Goal: Complete application form: Complete application form

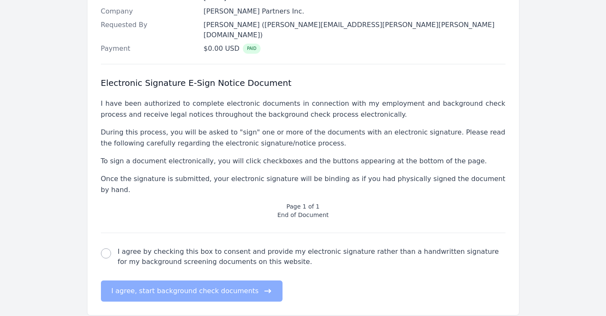
scroll to position [267, 0]
click at [106, 248] on input "I agree by checking this box to consent and provide my electronic signature rat…" at bounding box center [106, 253] width 10 height 10
checkbox input "true"
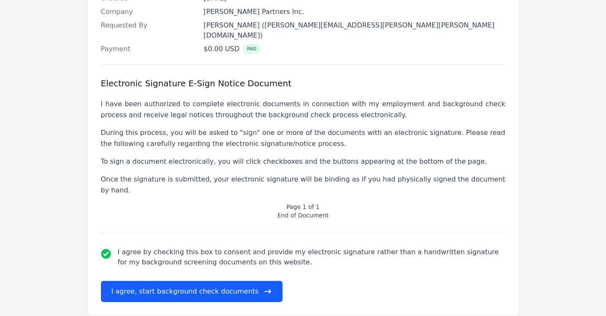
click at [184, 280] on button "I agree, start background check documents" at bounding box center [192, 290] width 182 height 21
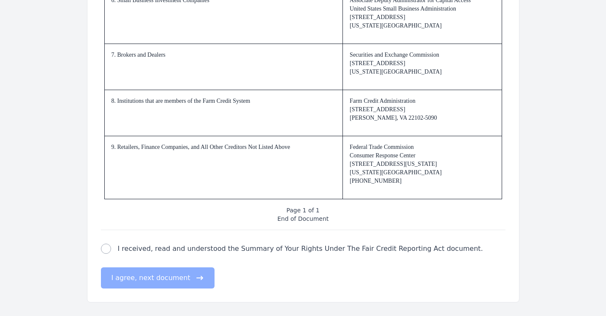
scroll to position [1287, 0]
click at [105, 248] on input "I received, read and understood the Summary of Your Rights Under The Fair Credi…" at bounding box center [106, 248] width 10 height 10
checkbox input "true"
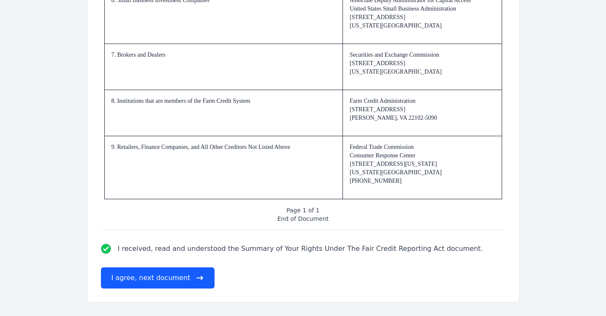
click at [143, 275] on button "I agree, next document" at bounding box center [158, 277] width 114 height 21
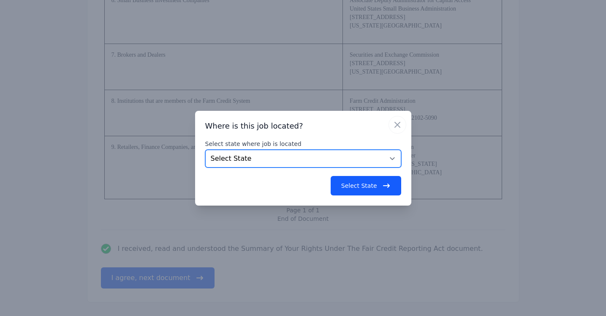
select select "AZ"
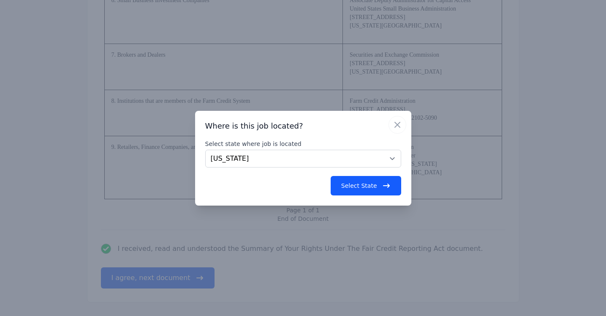
click at [359, 185] on button "Select State" at bounding box center [366, 185] width 71 height 19
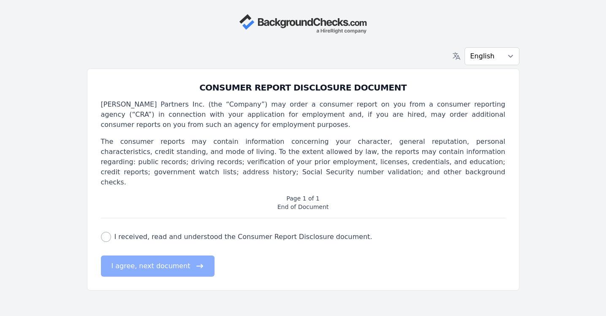
scroll to position [0, 0]
click at [106, 231] on input "I received, read and understood the Consumer Report Disclosure document." at bounding box center [106, 236] width 10 height 10
checkbox input "true"
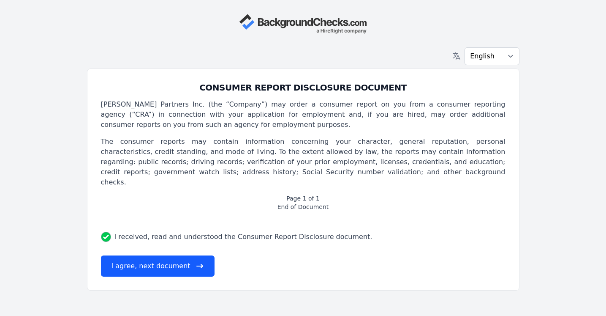
click at [139, 255] on button "I agree, next document" at bounding box center [158, 265] width 114 height 21
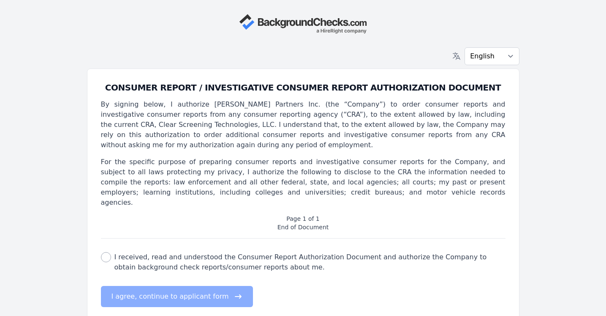
click at [106, 252] on input "I received, read and understood the Consumer Report Authorization Document and …" at bounding box center [106, 257] width 10 height 10
checkbox input "true"
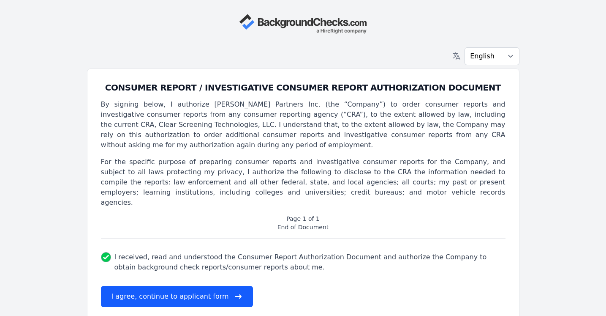
click at [144, 286] on button "I agree, continue to applicant form" at bounding box center [177, 296] width 152 height 21
select select
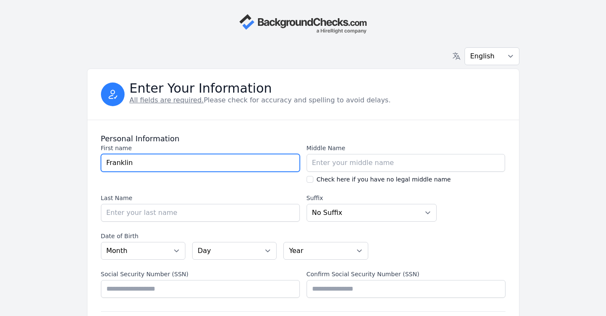
type input "Franklin"
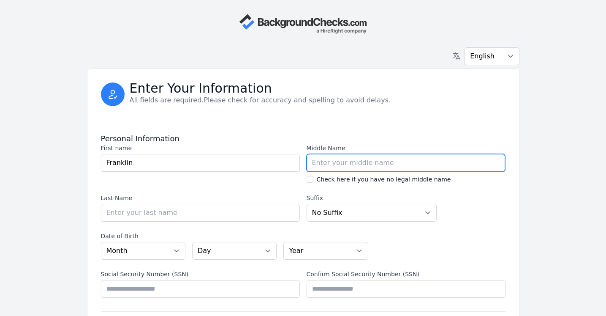
type input "D"
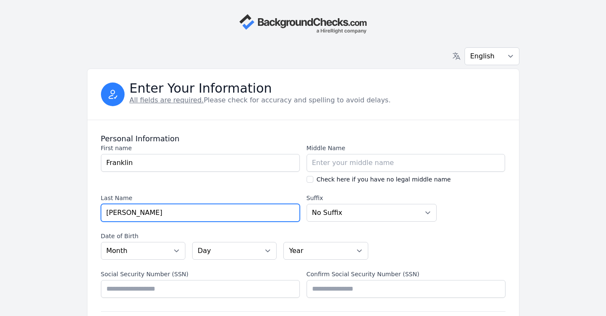
type input "[PERSON_NAME]"
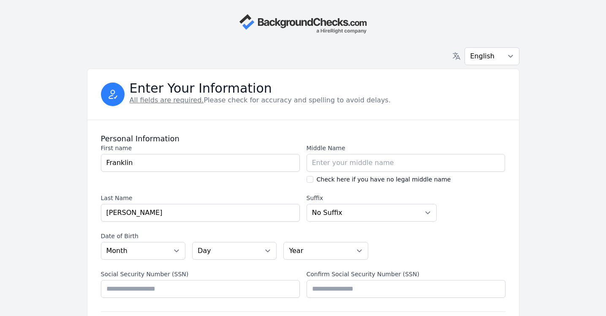
click at [226, 188] on section "First name First name [PERSON_NAME] Middle Name Middle Name Check here if you h…" at bounding box center [303, 183] width 405 height 78
select select "02"
select select "03"
select select "1976"
click at [310, 180] on input "Check here if you have no legal middle name" at bounding box center [310, 179] width 7 height 7
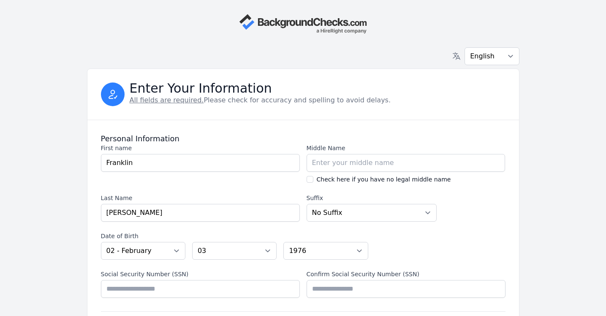
checkbox input "true"
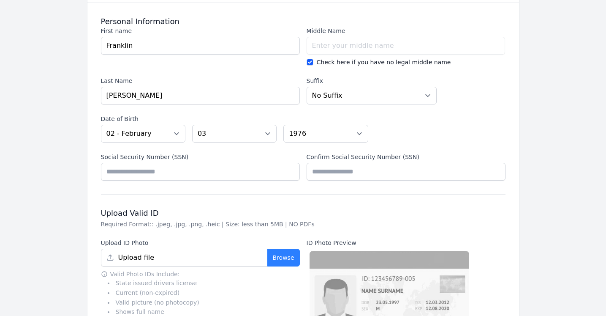
scroll to position [124, 0]
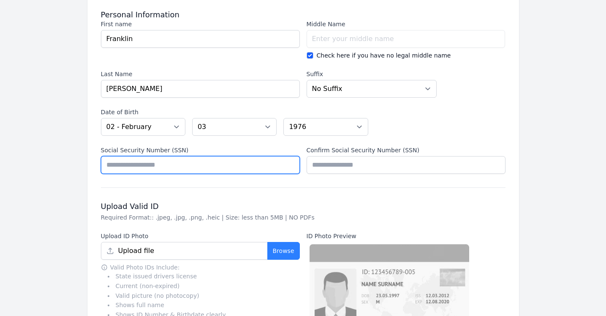
click at [144, 166] on input "Social Security Number (SSN)" at bounding box center [200, 165] width 199 height 18
type input "*********"
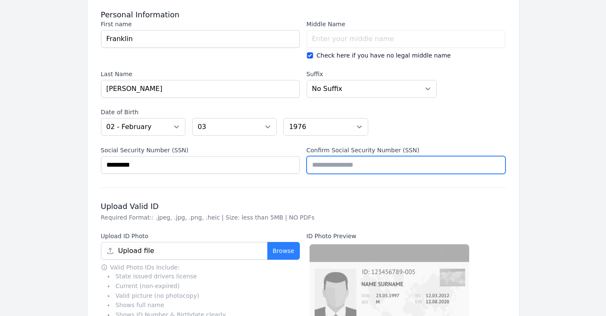
click at [322, 169] on input "Confirm Social Security Number (SSN)" at bounding box center [406, 165] width 199 height 18
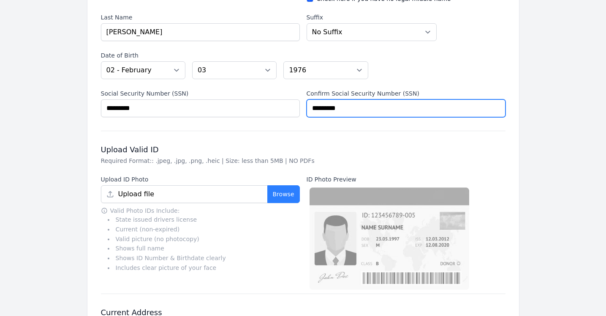
scroll to position [181, 0]
type input "*********"
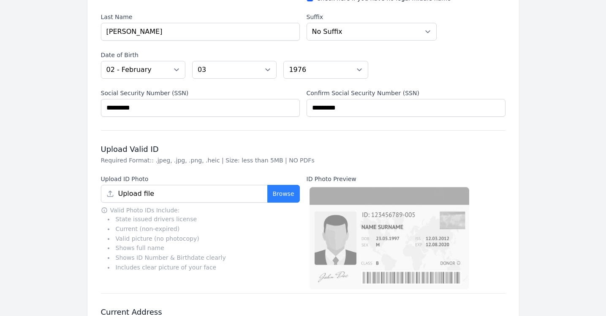
click at [290, 195] on button "Browse" at bounding box center [283, 194] width 33 height 18
type input "[PERSON_NAME] AZ Drivers License - Front.jpg"
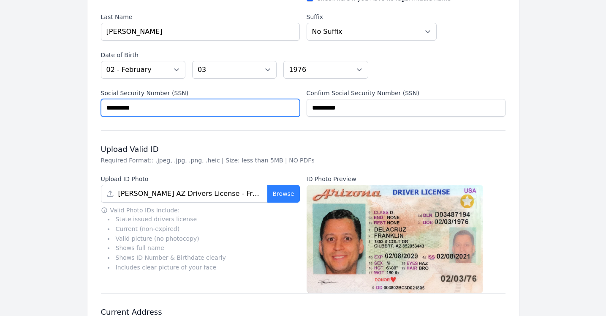
click at [174, 109] on input "*********" at bounding box center [200, 108] width 199 height 18
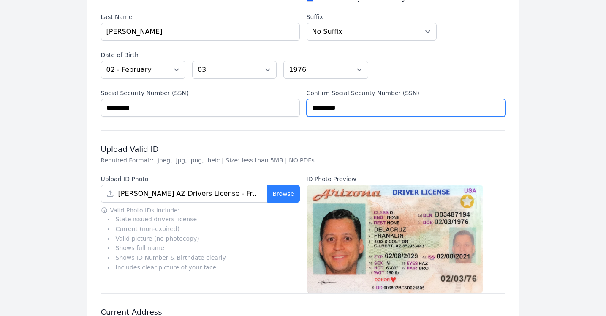
click at [368, 109] on input "*********" at bounding box center [406, 108] width 199 height 18
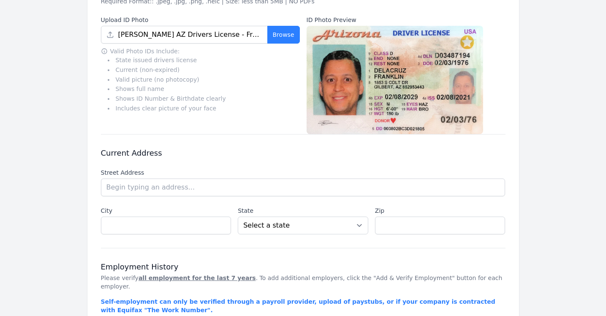
scroll to position [340, 0]
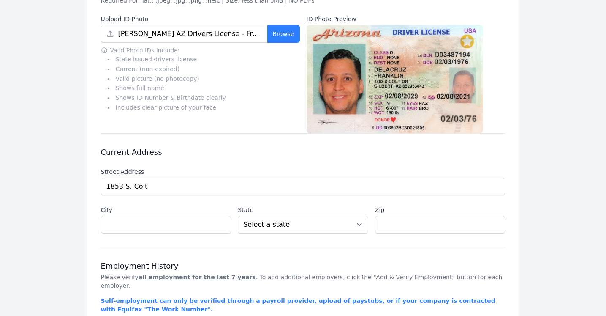
click at [0, 0] on li "[STREET_ADDRESS][PERSON_NAME]" at bounding box center [0, 0] width 0 height 0
type input "1853 S Colt Dr"
type input "[PERSON_NAME]"
select select "AZ"
type input "85295"
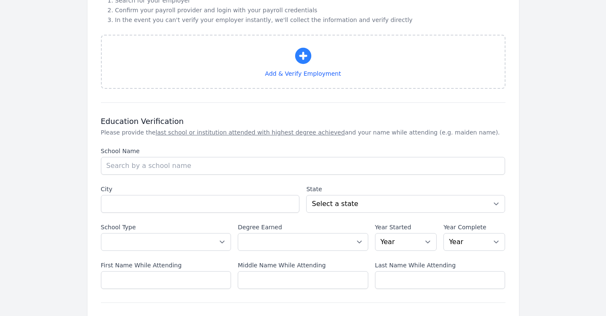
scroll to position [688, 0]
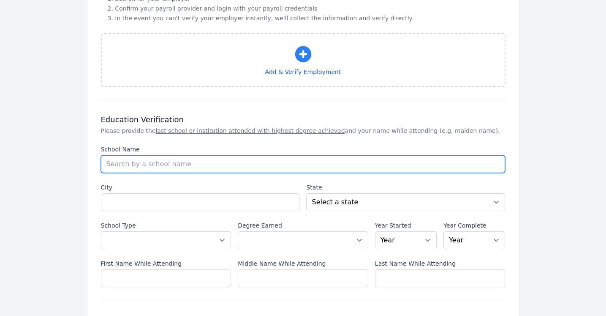
click at [132, 157] on input "School Name" at bounding box center [303, 164] width 405 height 18
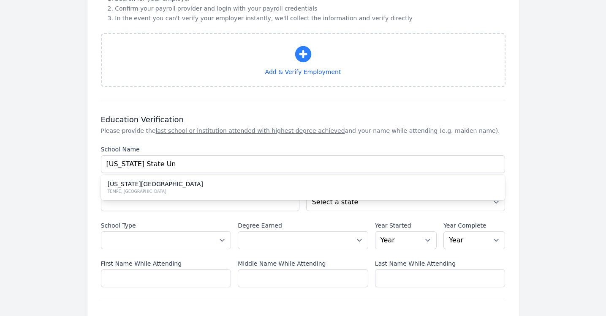
click at [151, 180] on div "[US_STATE][GEOGRAPHIC_DATA]" at bounding box center [303, 184] width 391 height 8
type input "[US_STATE][GEOGRAPHIC_DATA]"
type input "TEMPE"
select select "AZ"
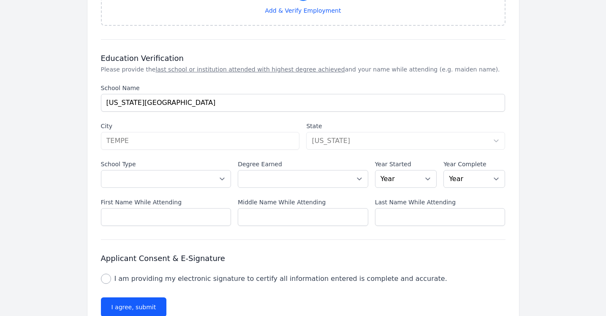
scroll to position [752, 0]
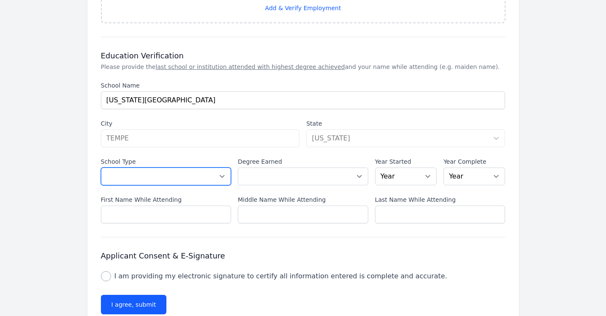
select select "us_university"
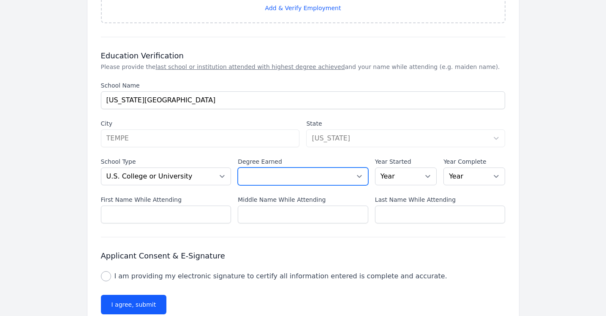
select select "masters"
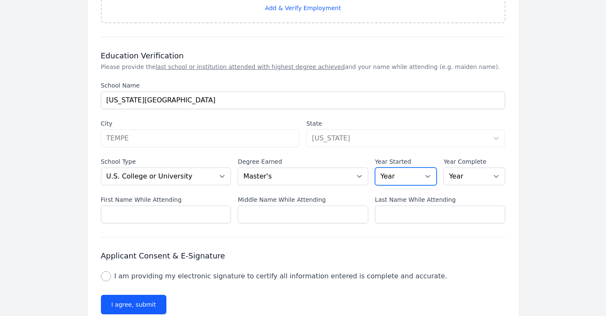
select select "2016"
select select "2017"
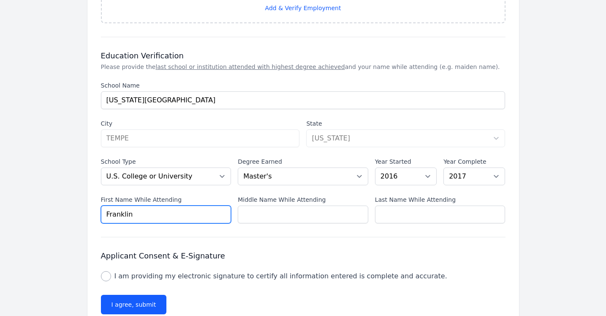
type input "Franklin"
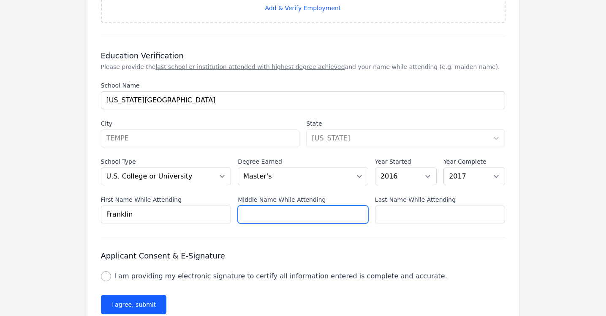
click at [362, 205] on input "Middle Name While Attending" at bounding box center [303, 214] width 131 height 18
click at [360, 206] on input "Middle Name While Attending" at bounding box center [303, 214] width 131 height 18
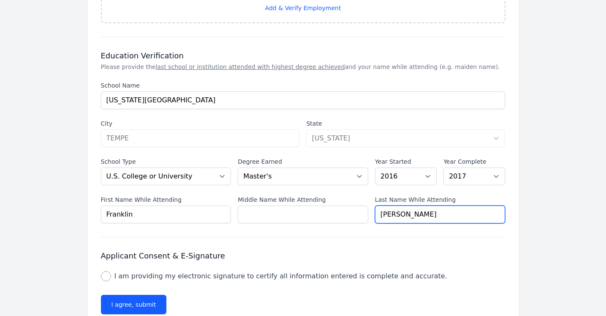
type input "[PERSON_NAME]"
click at [302, 250] on h3 "Applicant Consent & E-Signature" at bounding box center [303, 255] width 405 height 10
click at [106, 271] on input "I am providing my electronic signature to certify all information entered is co…" at bounding box center [106, 276] width 10 height 10
checkbox input "true"
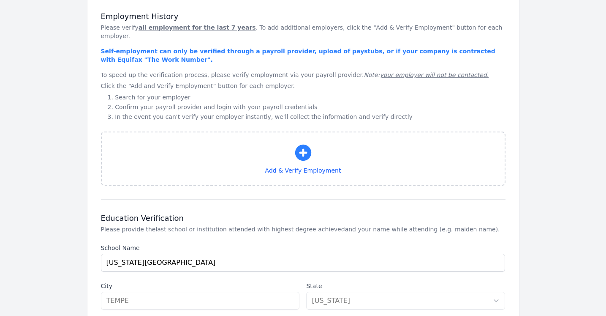
scroll to position [618, 0]
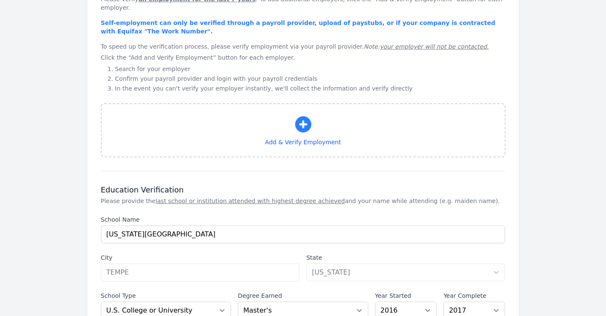
click at [302, 117] on icon "button" at bounding box center [303, 124] width 16 height 16
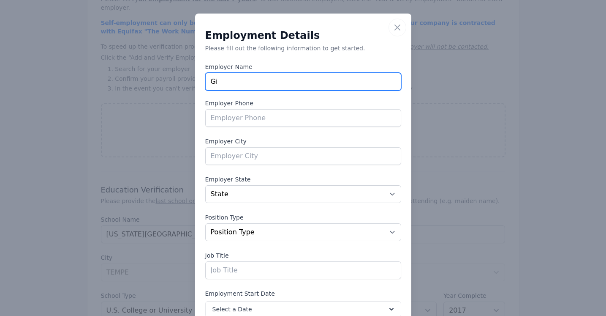
type input "G"
type input "[PERSON_NAME]"
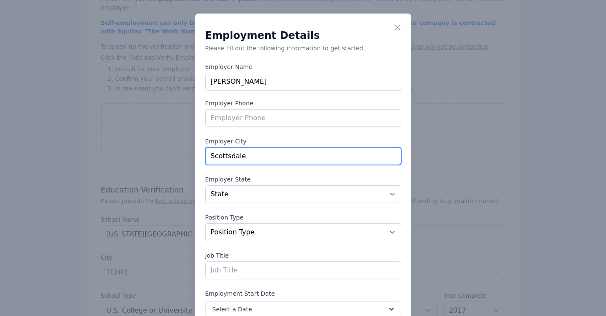
type input "Scottsdale"
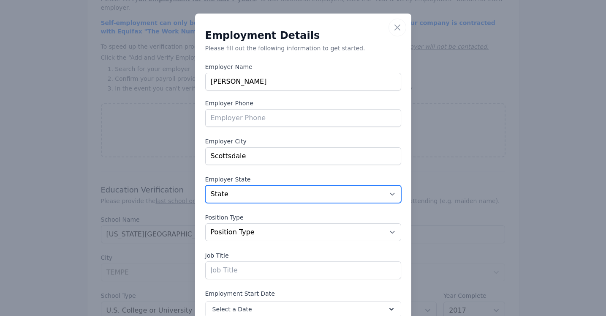
select select "AZ"
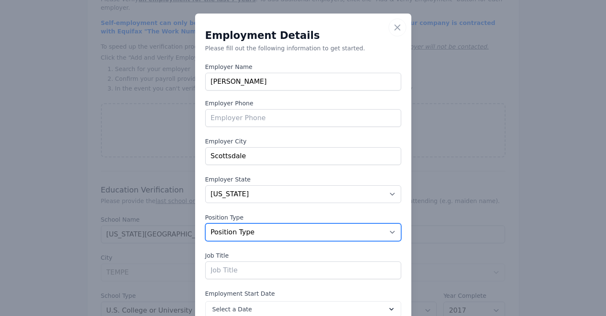
select select "fulltime"
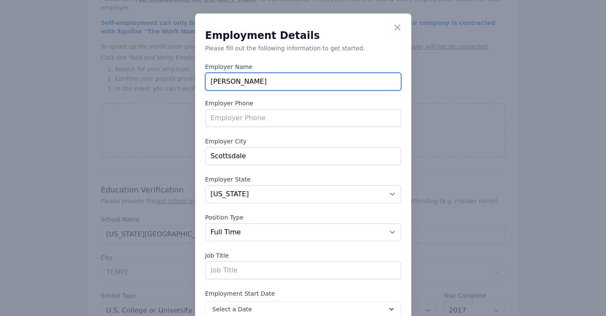
click at [243, 84] on input "[PERSON_NAME]" at bounding box center [303, 82] width 196 height 18
type input "Fidelity National Financial"
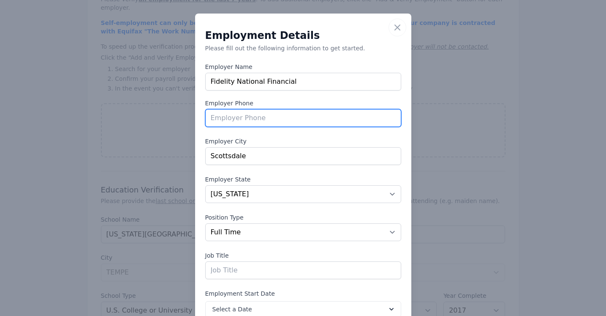
click at [259, 120] on input "tel" at bounding box center [303, 118] width 196 height 18
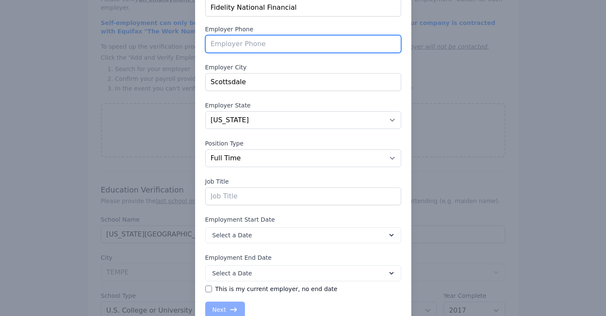
scroll to position [83, 0]
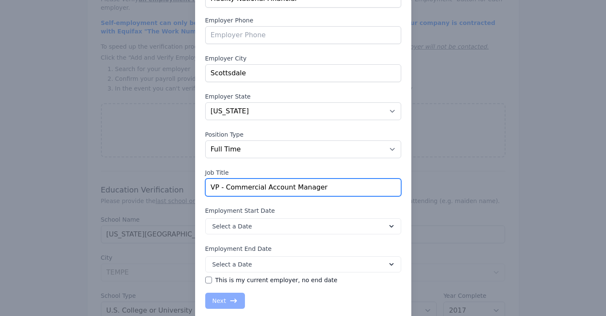
click at [215, 187] on input "VP - Commercial Account Manager" at bounding box center [303, 187] width 196 height 18
type input "Vice President - Commercial Account Manager"
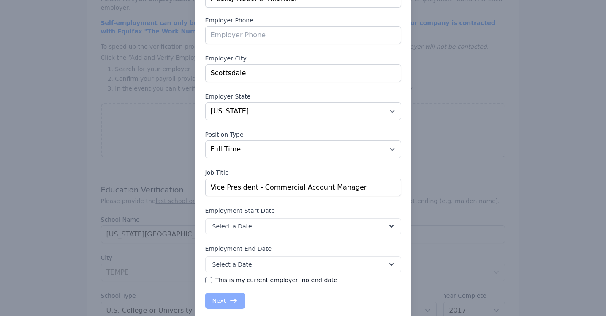
click at [392, 225] on icon at bounding box center [391, 226] width 8 height 8
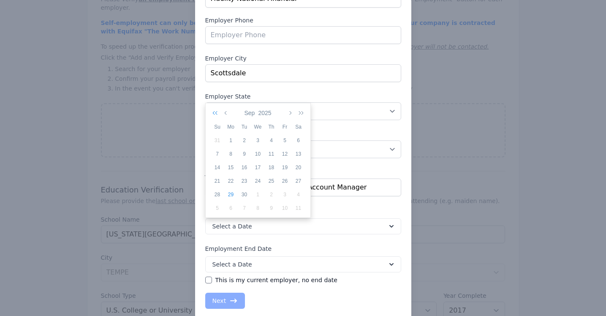
click at [215, 111] on icon "button" at bounding box center [216, 112] width 8 height 7
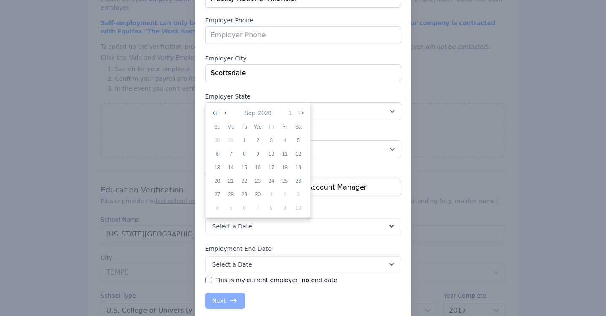
click at [215, 111] on icon "button" at bounding box center [216, 112] width 8 height 7
click at [290, 112] on icon "button" at bounding box center [290, 112] width 4 height 7
click at [244, 139] on div "1" at bounding box center [245, 140] width 14 height 8
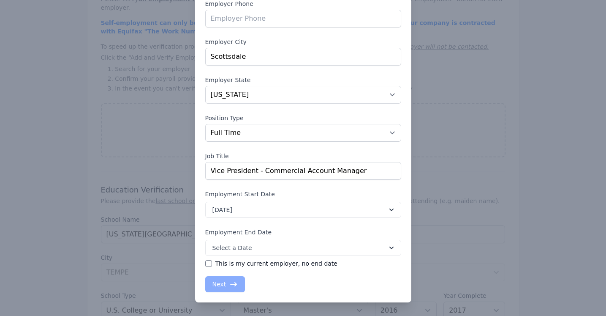
scroll to position [99, 0]
click at [392, 245] on icon at bounding box center [391, 247] width 8 height 8
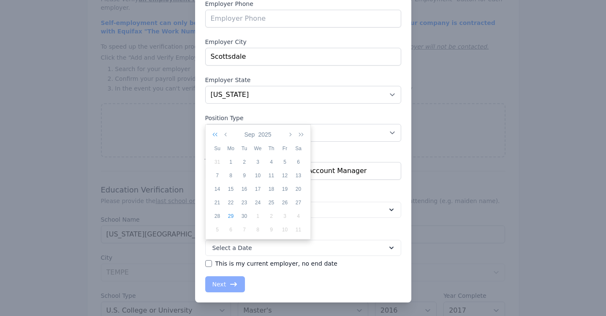
click at [215, 134] on icon "button" at bounding box center [216, 134] width 8 height 7
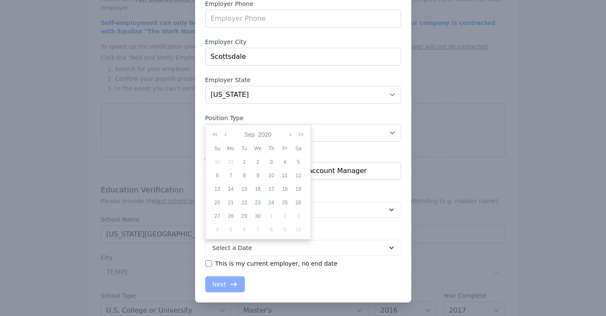
click at [215, 134] on icon "button" at bounding box center [216, 134] width 8 height 7
click at [301, 134] on icon "button" at bounding box center [299, 134] width 8 height 7
click at [227, 133] on icon "button" at bounding box center [226, 134] width 4 height 7
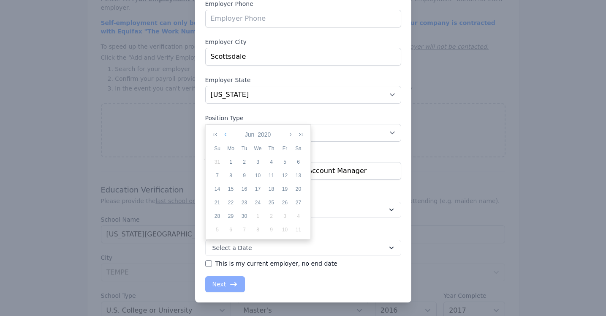
click at [227, 133] on icon "button" at bounding box center [226, 134] width 4 height 7
click at [290, 134] on icon "button" at bounding box center [290, 134] width 4 height 7
click at [284, 161] on div "1" at bounding box center [285, 162] width 14 height 8
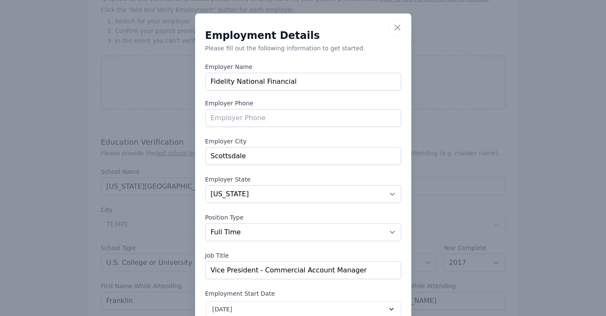
scroll to position [0, 0]
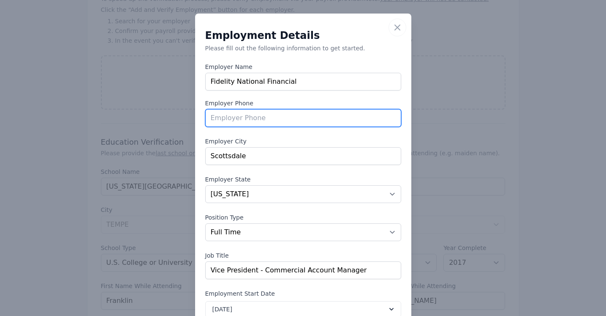
click at [253, 121] on input "tel" at bounding box center [303, 118] width 196 height 18
type input "[PHONE_NUMBER]"
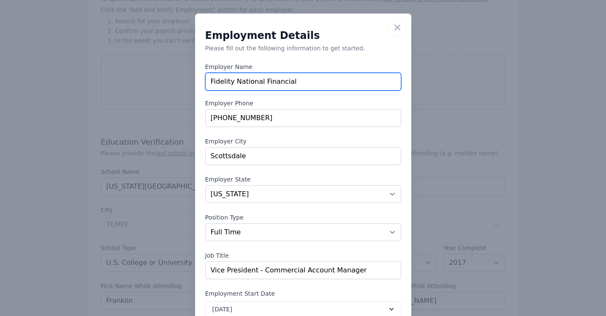
click at [302, 82] on input "Fidelity National Financial" at bounding box center [303, 82] width 196 height 18
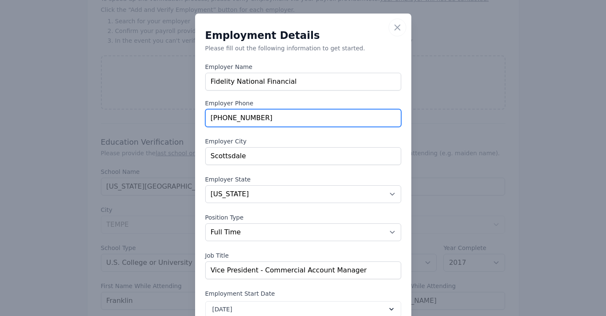
click at [278, 121] on input "[PHONE_NUMBER]" at bounding box center [303, 118] width 196 height 18
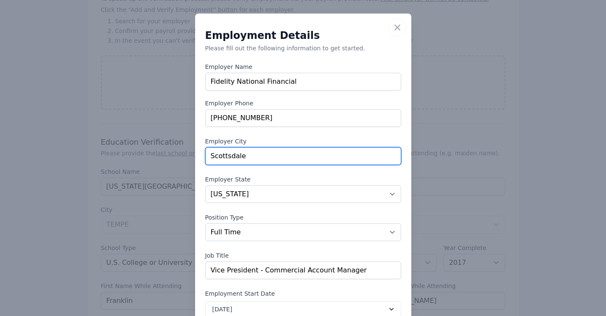
click at [264, 158] on input "Scottsdale" at bounding box center [303, 156] width 196 height 18
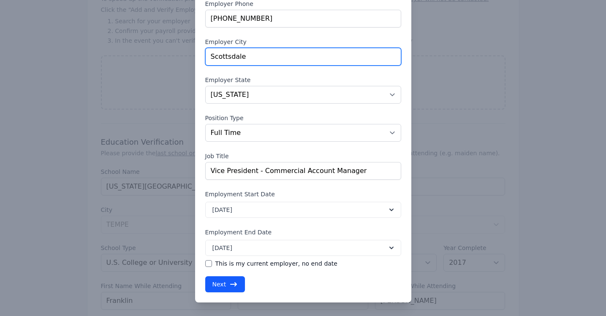
scroll to position [99, 0]
click at [222, 282] on button "Next" at bounding box center [225, 284] width 40 height 16
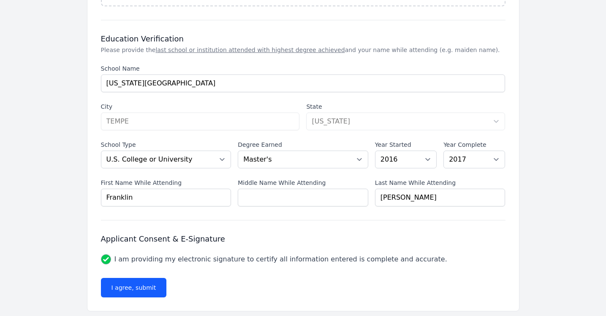
scroll to position [768, 0]
click at [148, 279] on button "I agree, submit" at bounding box center [134, 287] width 66 height 19
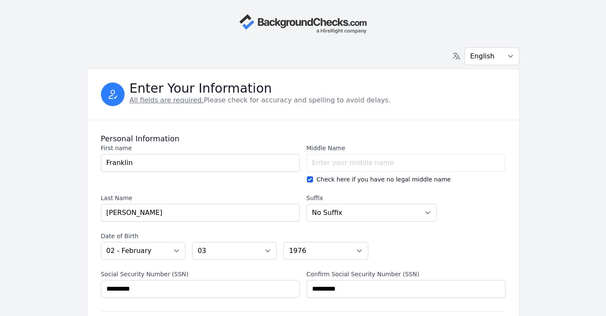
scroll to position [0, 0]
